Goal: Check status: Check status

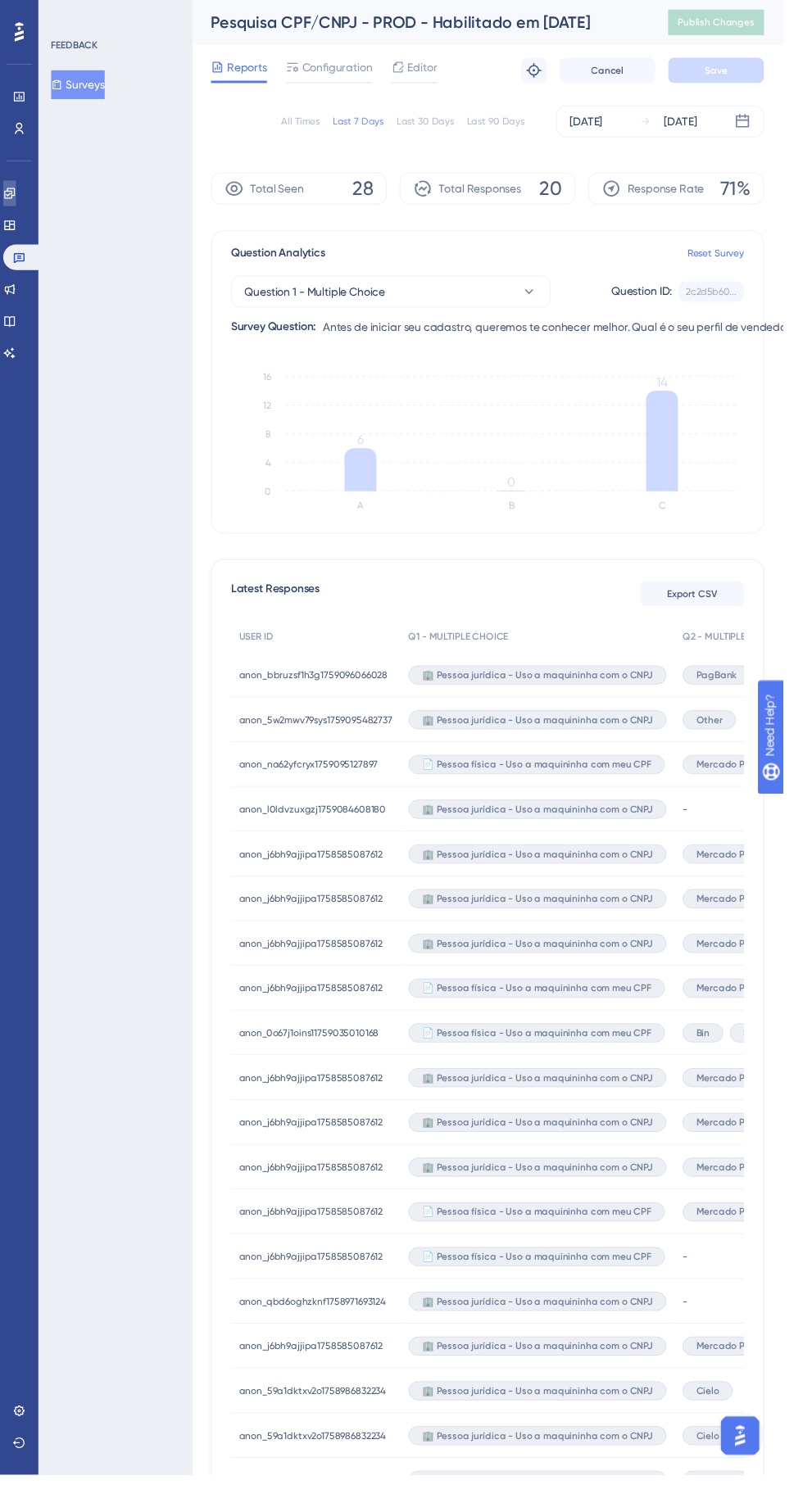
click at [15, 198] on icon at bounding box center [9, 197] width 11 height 11
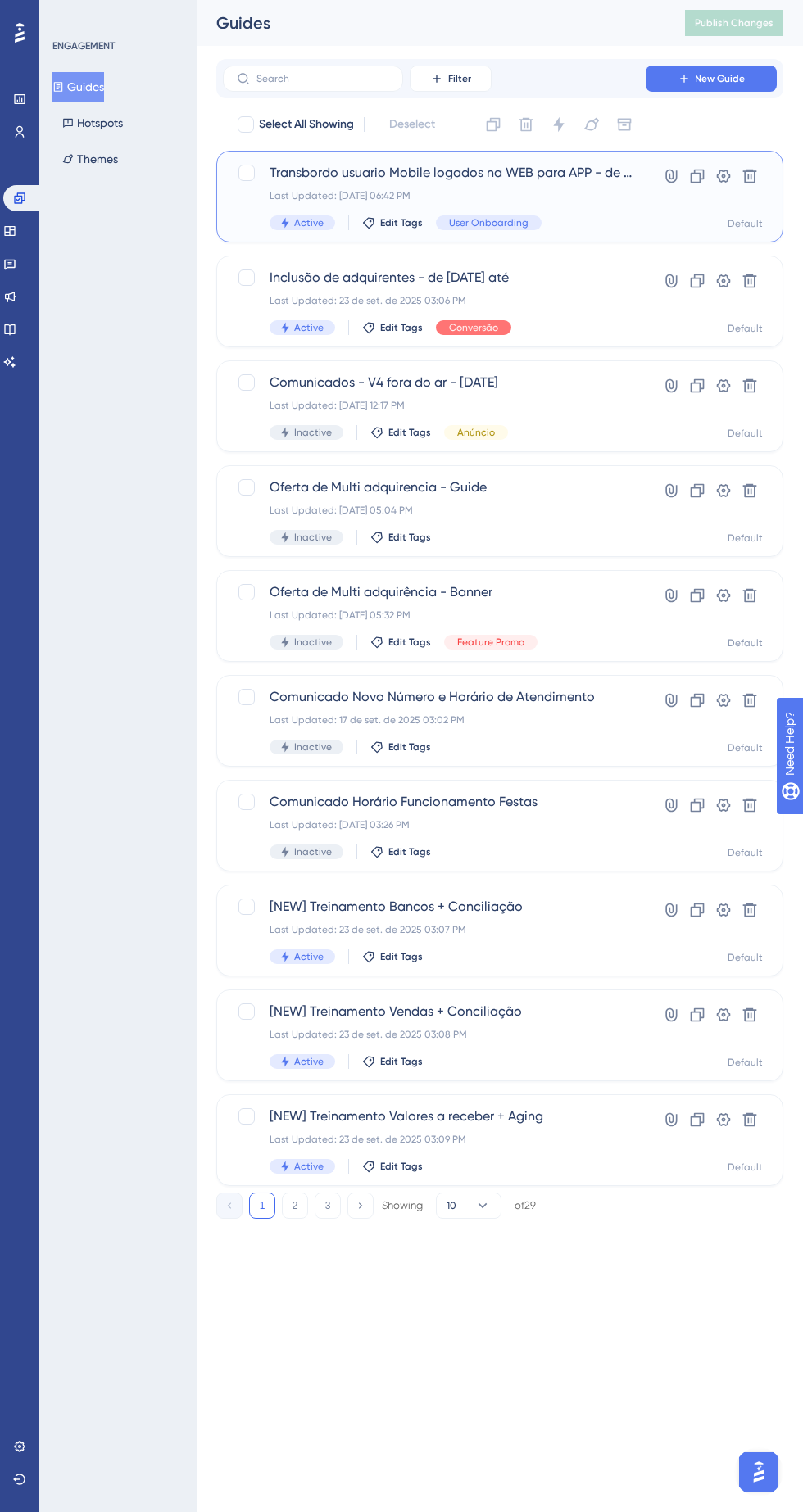
click at [566, 212] on div "Transbordo usuario Mobile logados na WEB para APP - de 23/09/2025 até Last Upda…" at bounding box center [450, 196] width 362 height 67
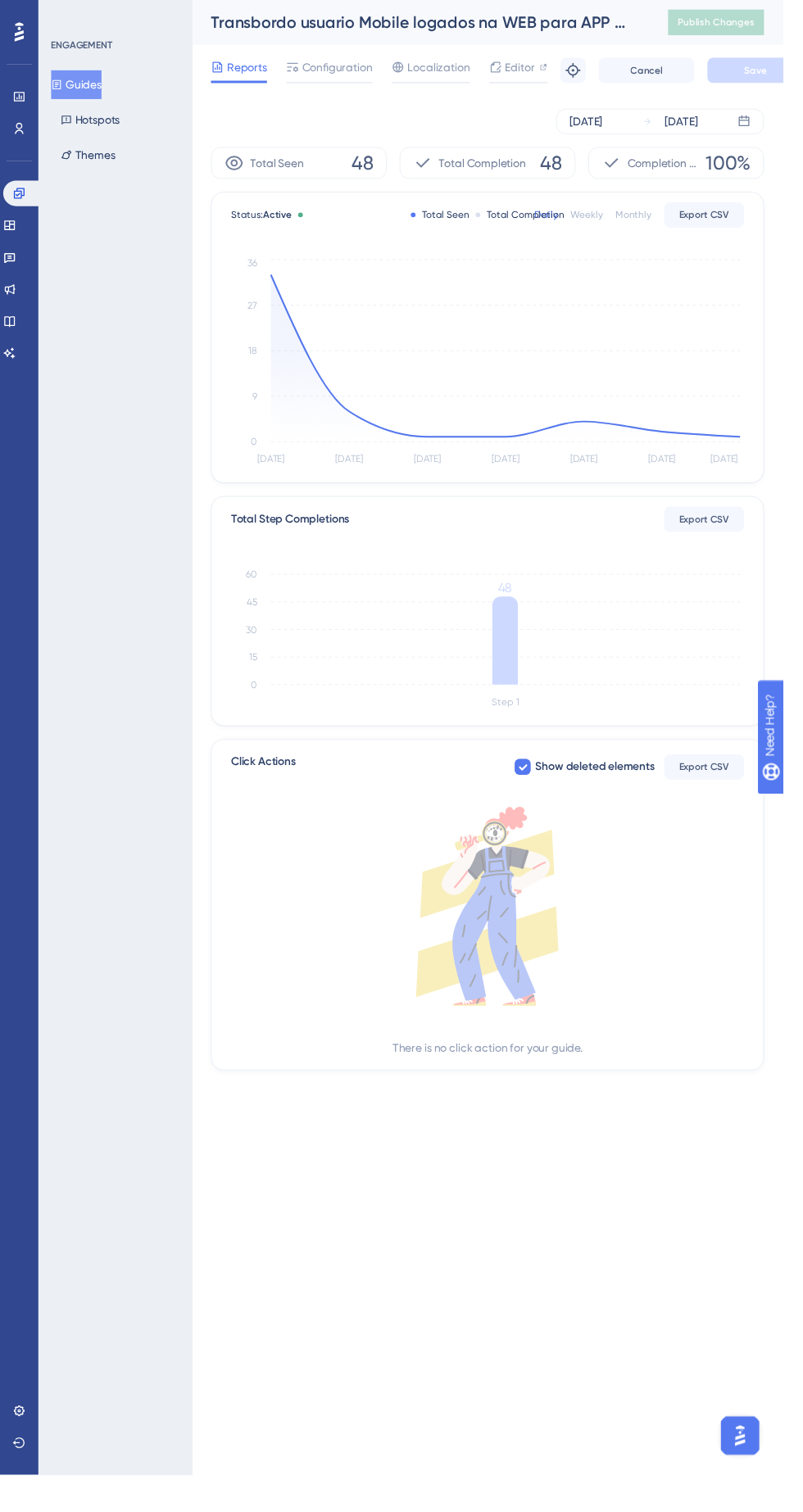
click at [755, 421] on icon "Sep 23 Sep 24 Sep 25 Sep 26 Sep 27 Sep 28 Sep 29 0 9 18 27 36" at bounding box center [499, 371] width 526 height 219
click at [763, 124] on icon at bounding box center [762, 125] width 14 height 14
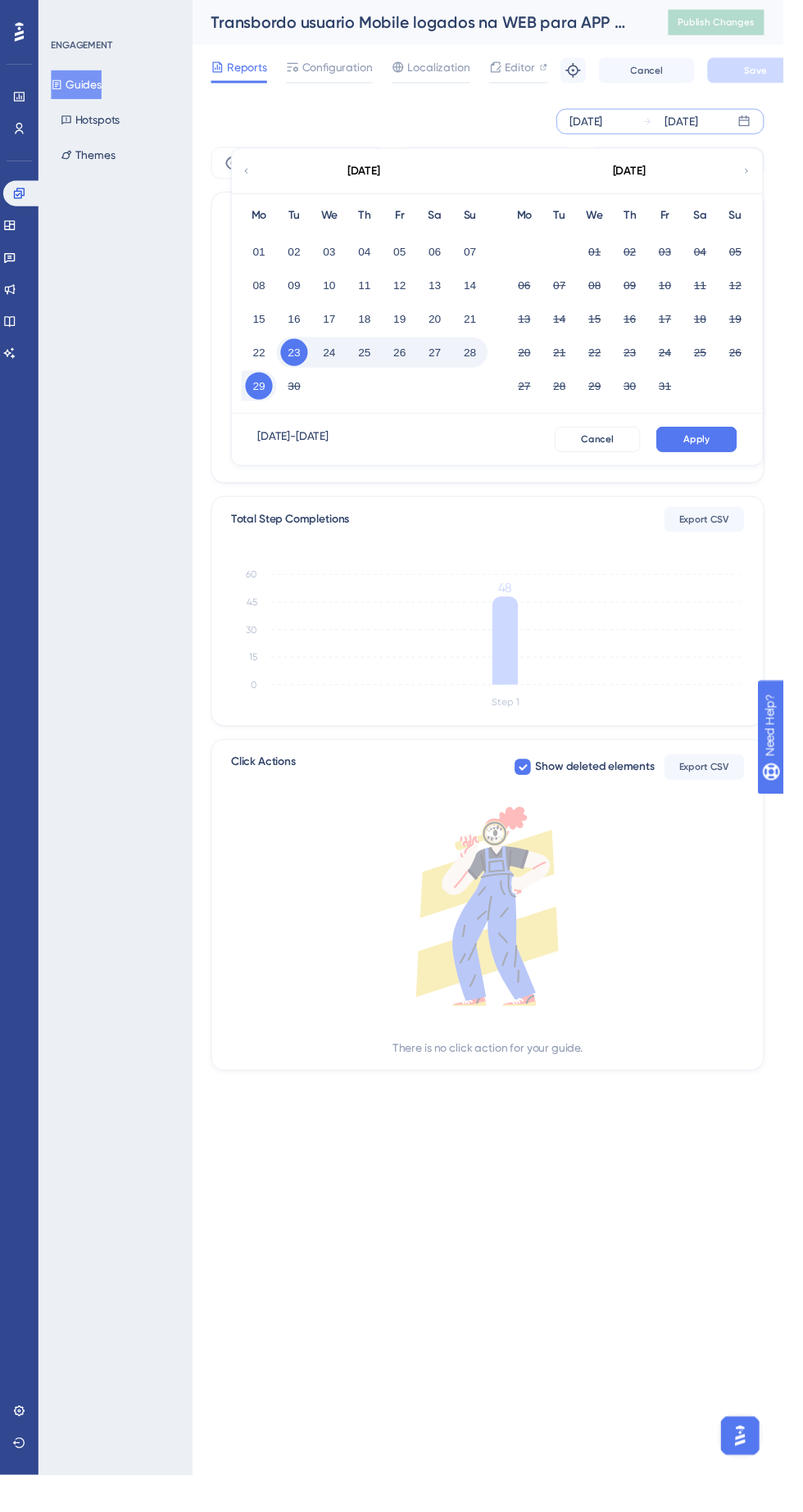
click at [266, 396] on button "29" at bounding box center [265, 396] width 28 height 28
click at [266, 395] on button "29" at bounding box center [265, 396] width 28 height 28
click at [736, 448] on button "Apply" at bounding box center [713, 450] width 82 height 26
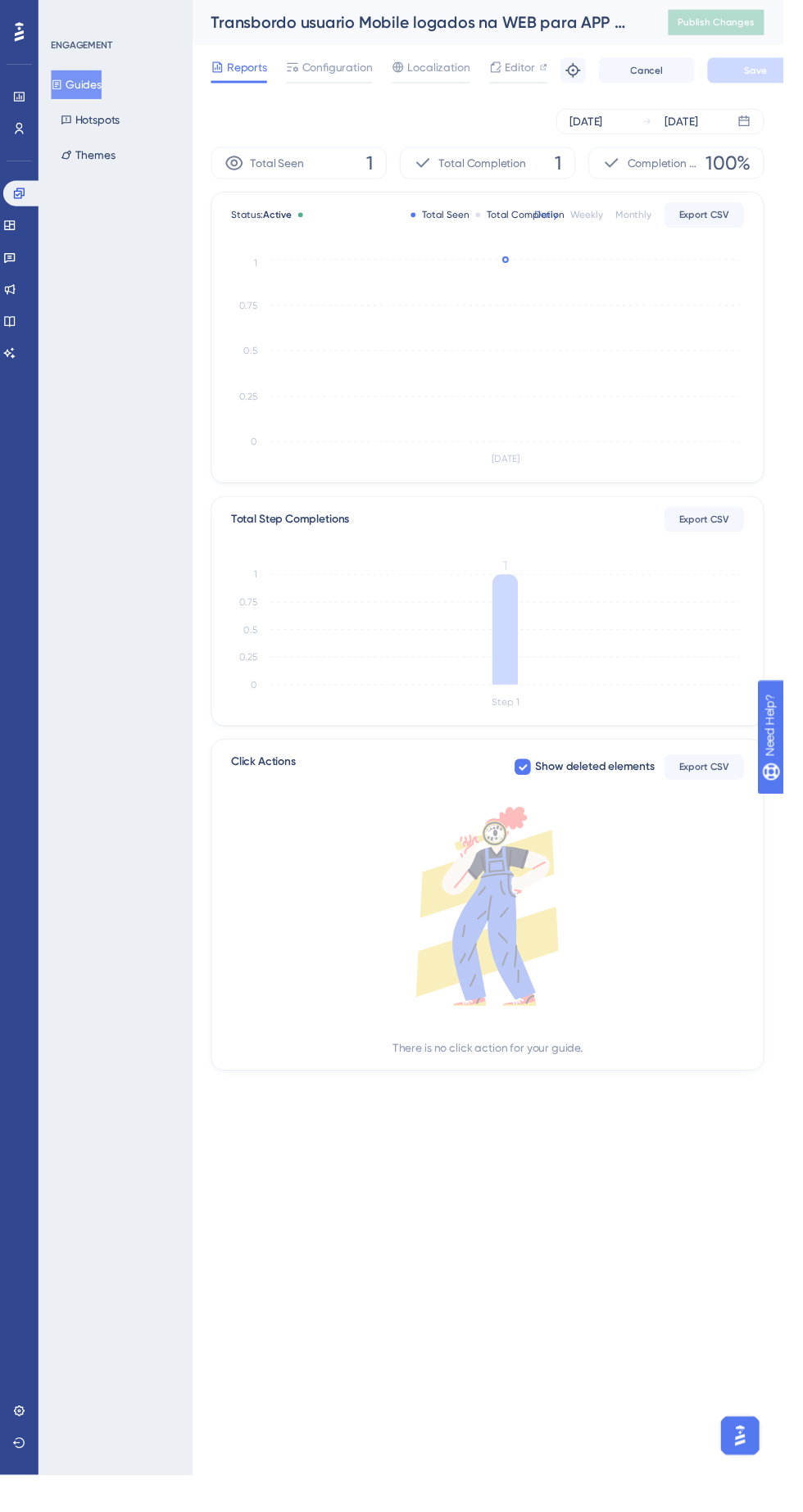
click at [515, 635] on icon at bounding box center [517, 645] width 26 height 113
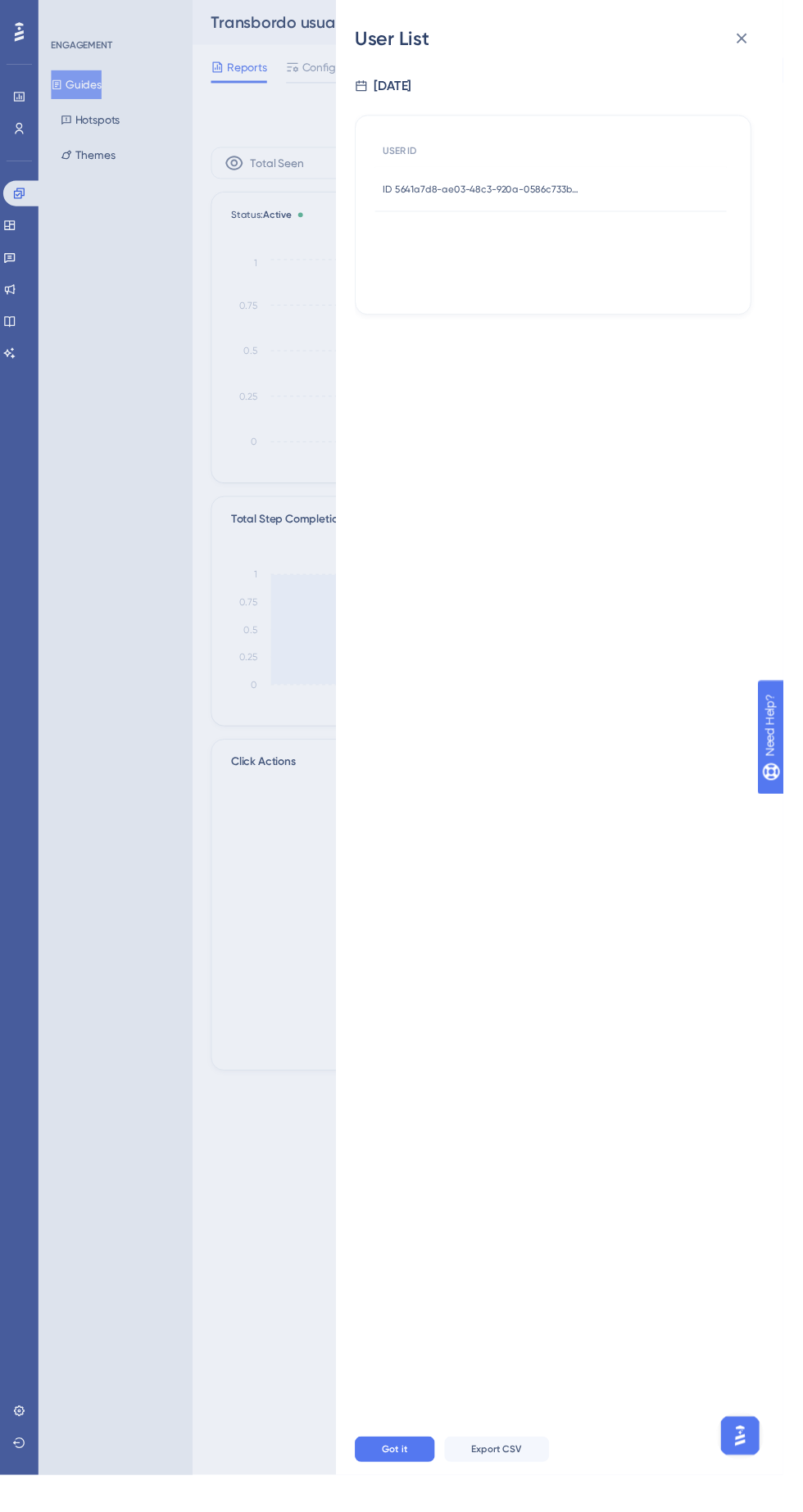
click at [569, 194] on span "ID 5641a7d8-ae03-48c3-920a-0586c733bc67" at bounding box center [495, 194] width 205 height 14
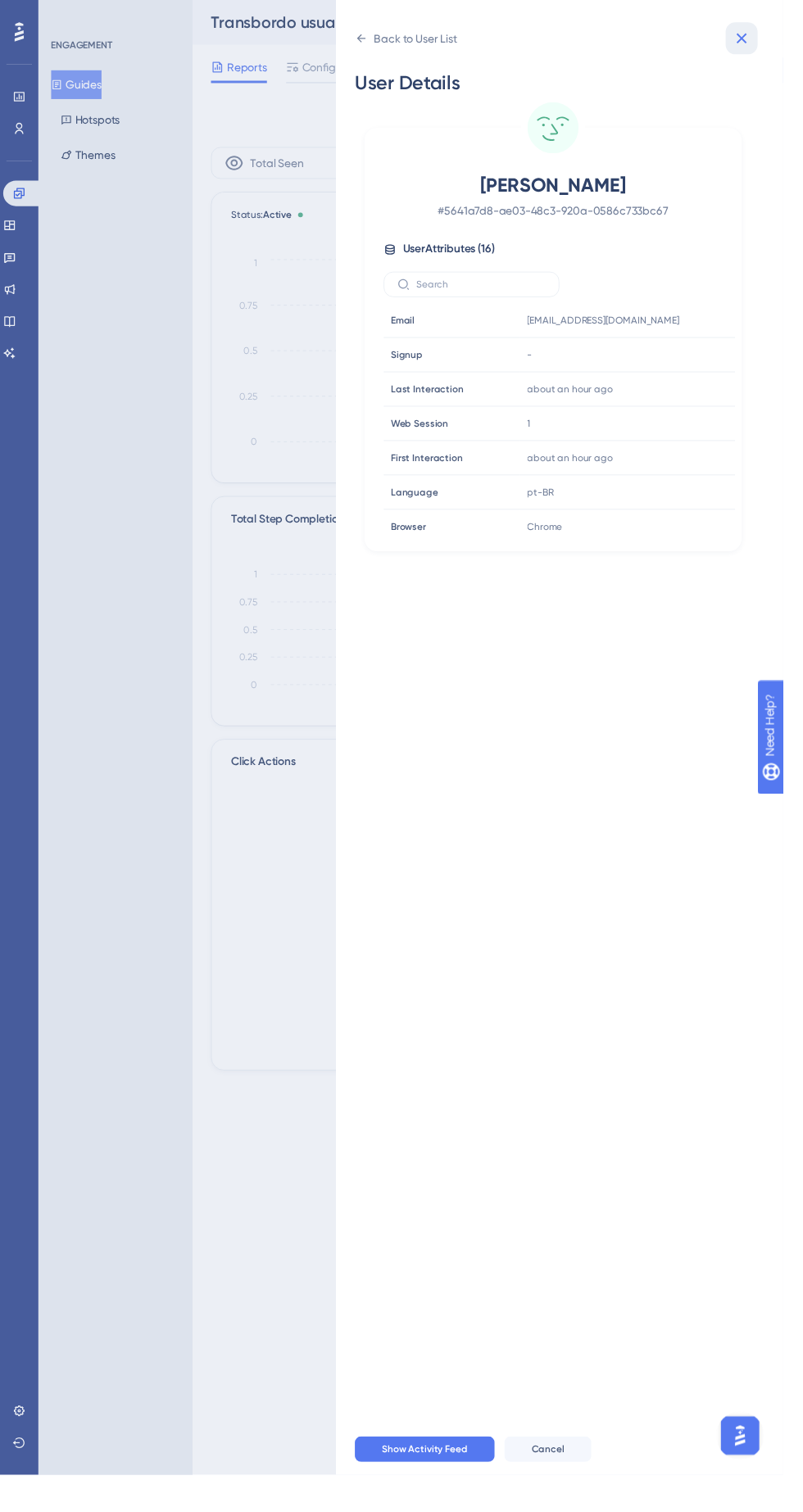
click at [766, 40] on icon at bounding box center [760, 39] width 11 height 11
